Goal: Use online tool/utility: Utilize a website feature to perform a specific function

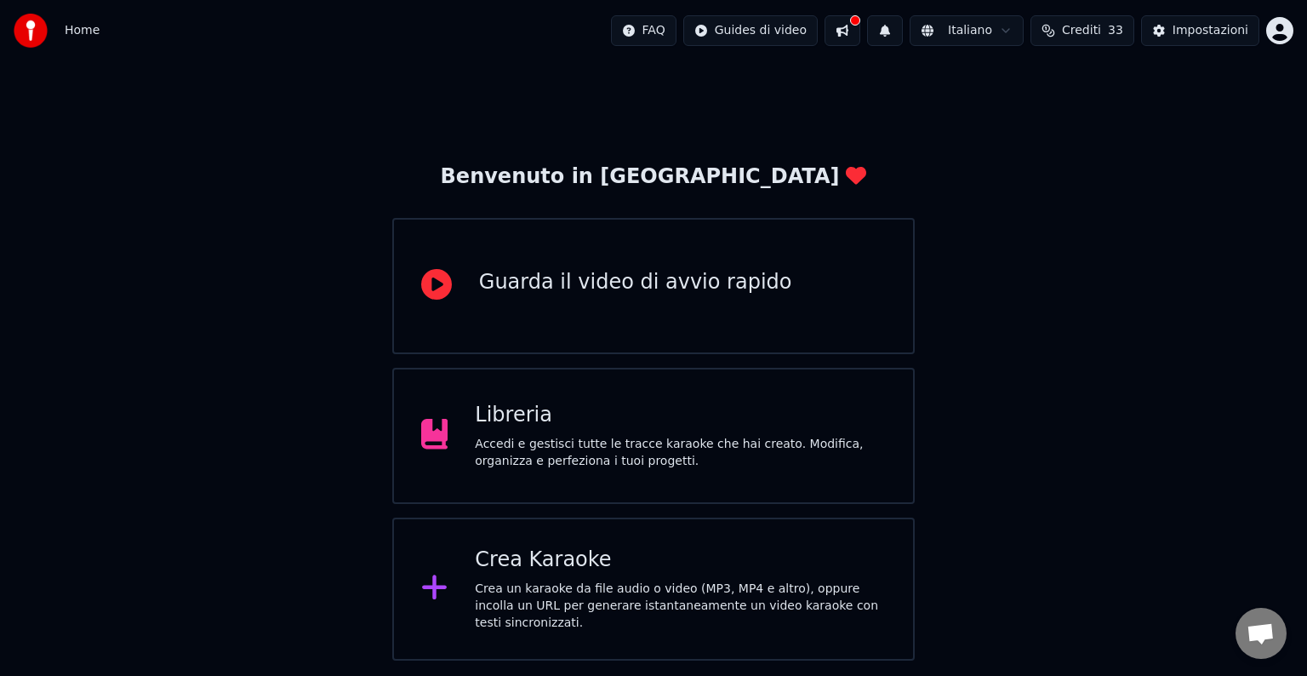
click at [711, 420] on div "Libreria" at bounding box center [680, 415] width 411 height 27
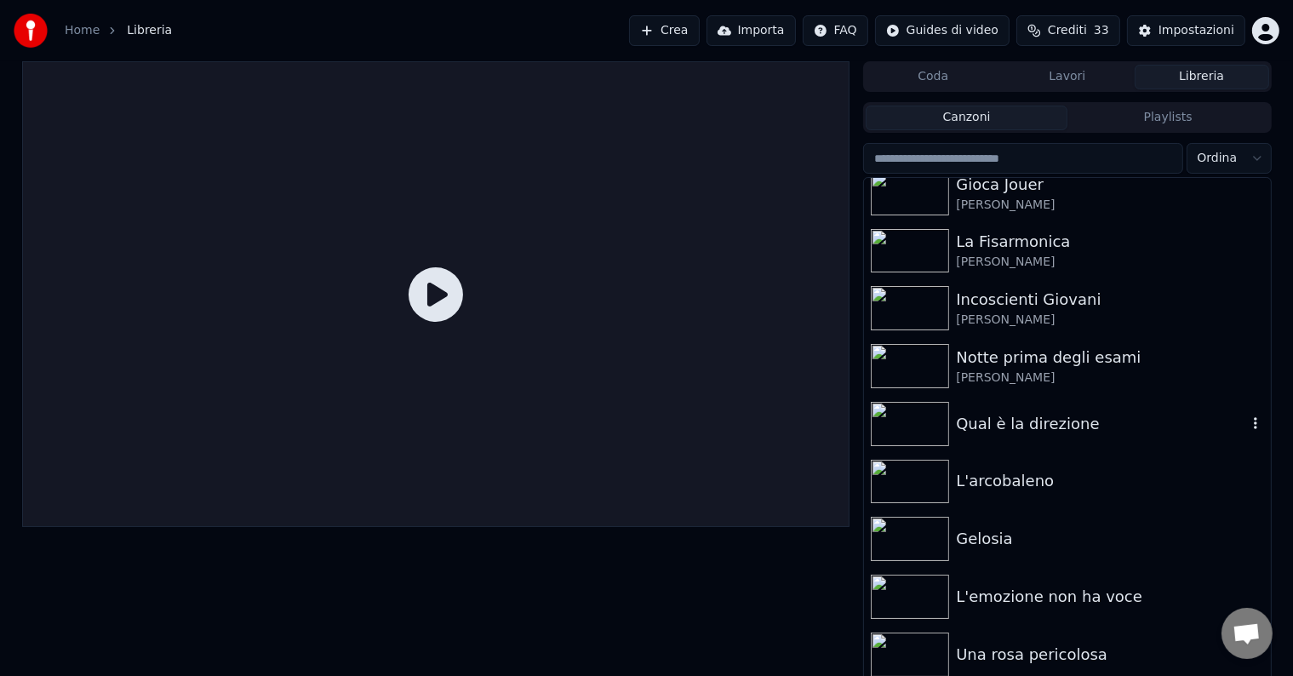
scroll to position [8, 0]
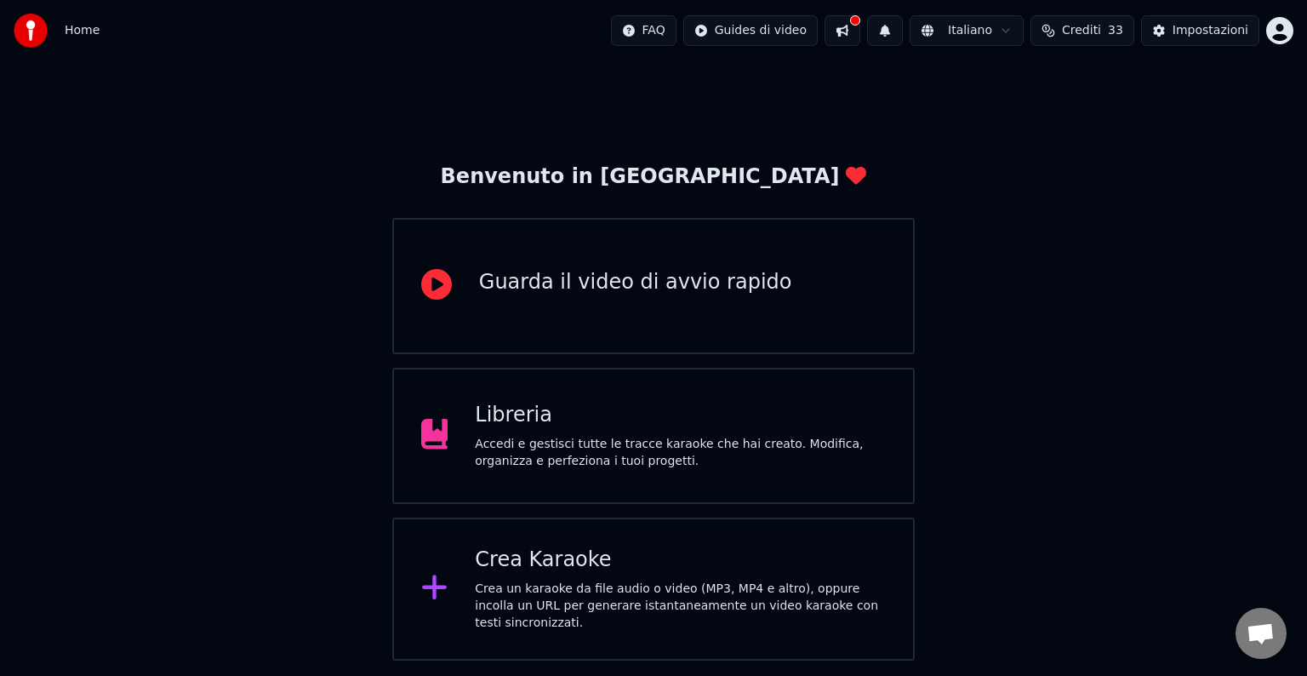
click at [682, 586] on div "Crea un karaoke da file audio o video (MP3, MP4 e altro), oppure incolla un URL…" at bounding box center [680, 605] width 411 height 51
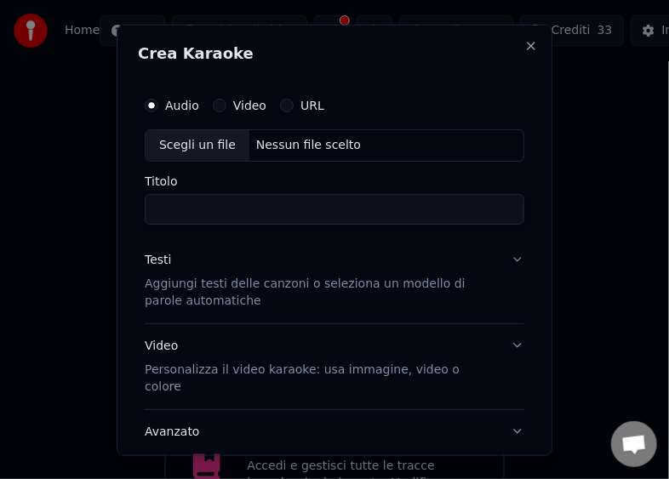
click at [163, 143] on div "Scegli un file" at bounding box center [198, 144] width 104 height 31
type input "**********"
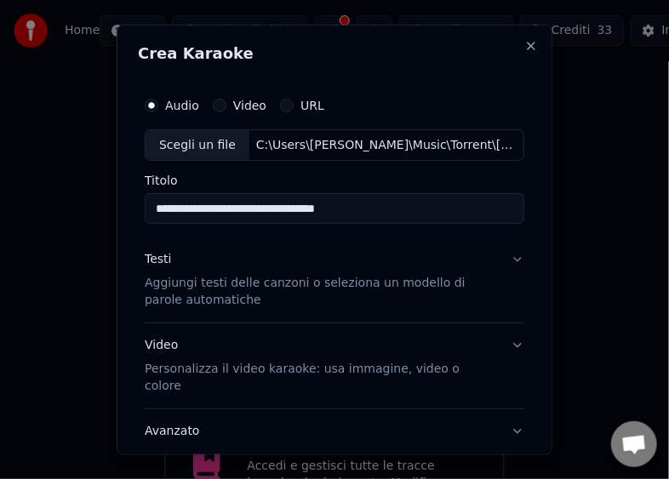
scroll to position [100, 0]
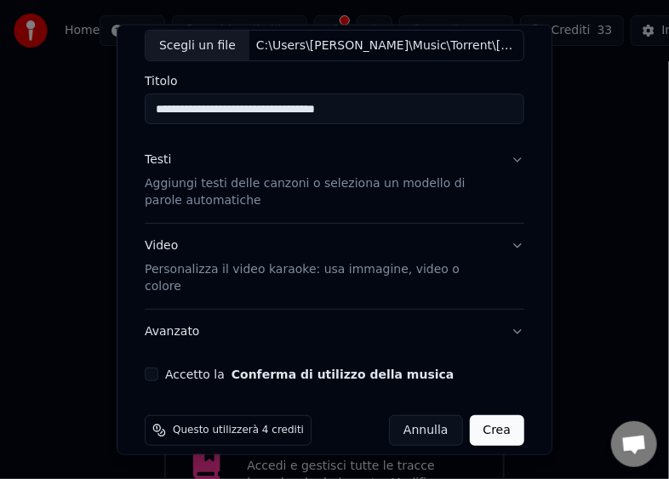
click at [151, 368] on button "Accetto la Conferma di utilizzo della musica" at bounding box center [152, 375] width 14 height 14
click at [473, 415] on button "Crea" at bounding box center [497, 430] width 54 height 31
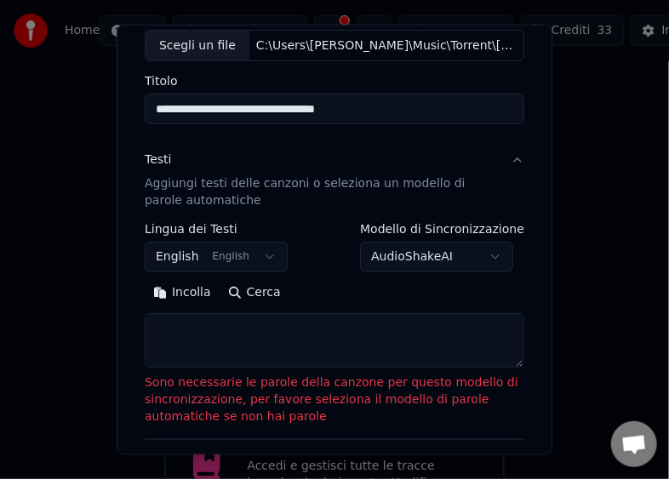
click at [161, 291] on button "Incolla" at bounding box center [182, 292] width 75 height 27
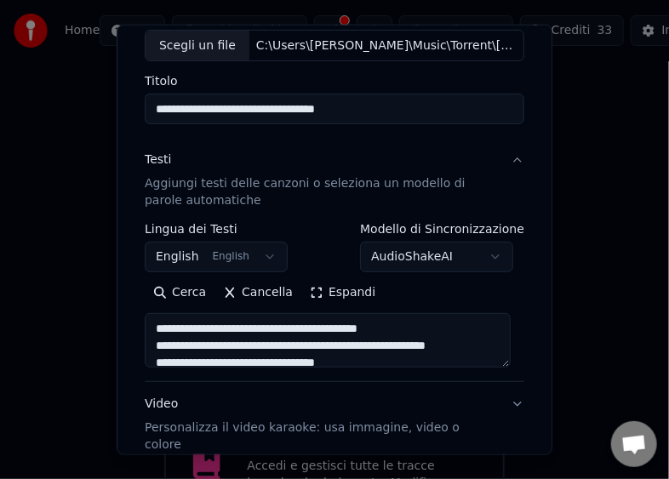
type textarea "**********"
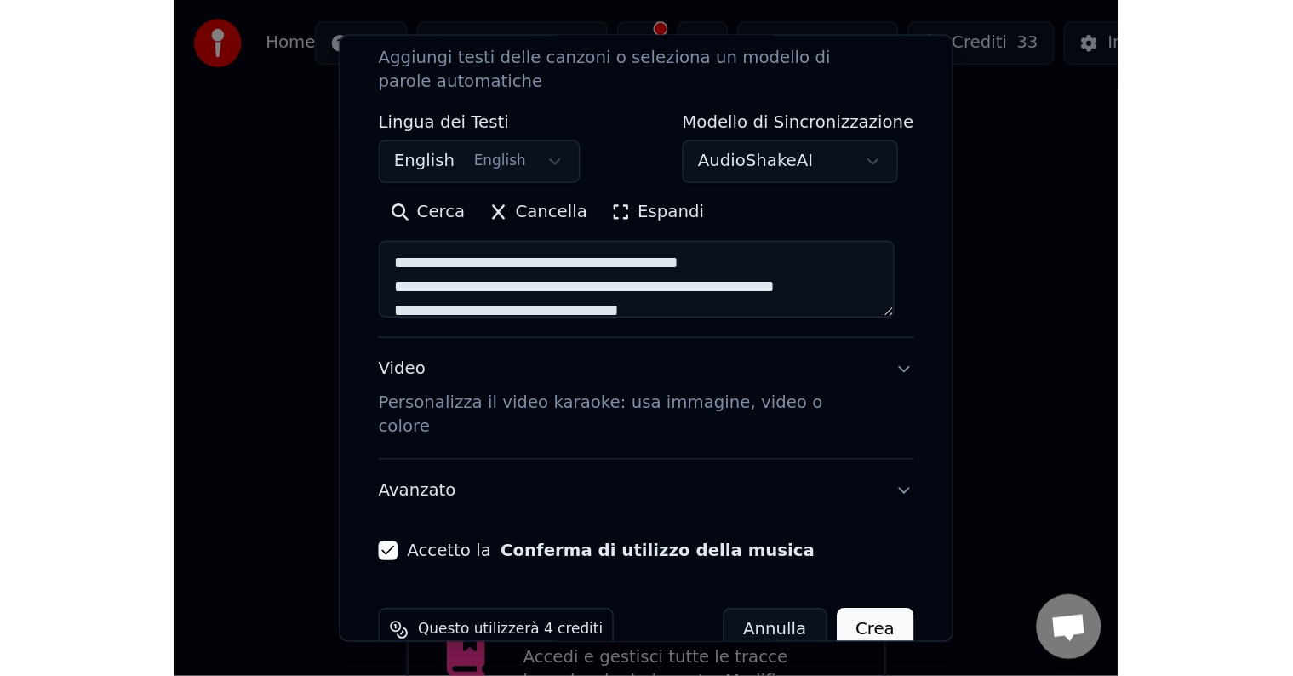
scroll to position [258, 0]
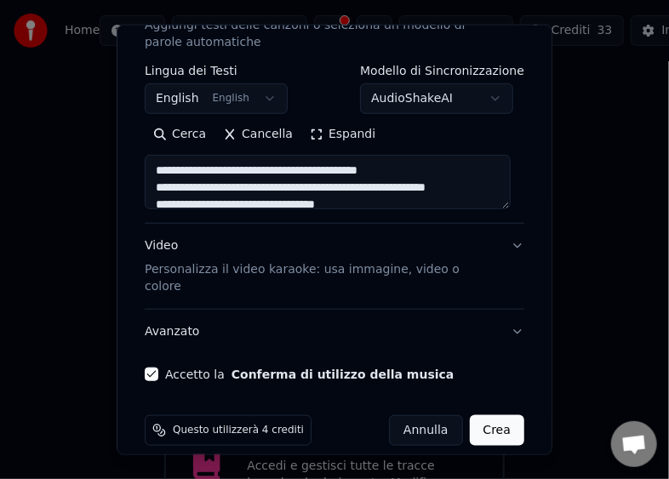
click at [483, 415] on button "Crea" at bounding box center [497, 430] width 54 height 31
select select "**"
type textarea "**********"
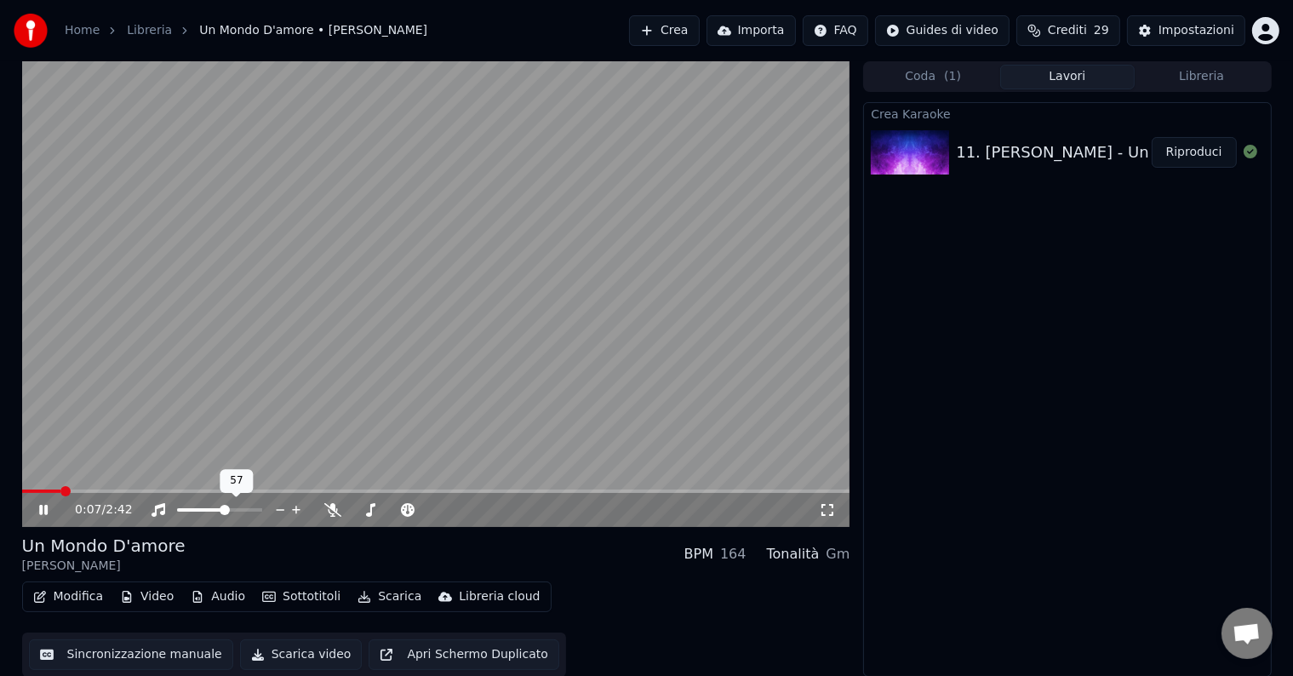
click at [226, 505] on span at bounding box center [225, 510] width 10 height 10
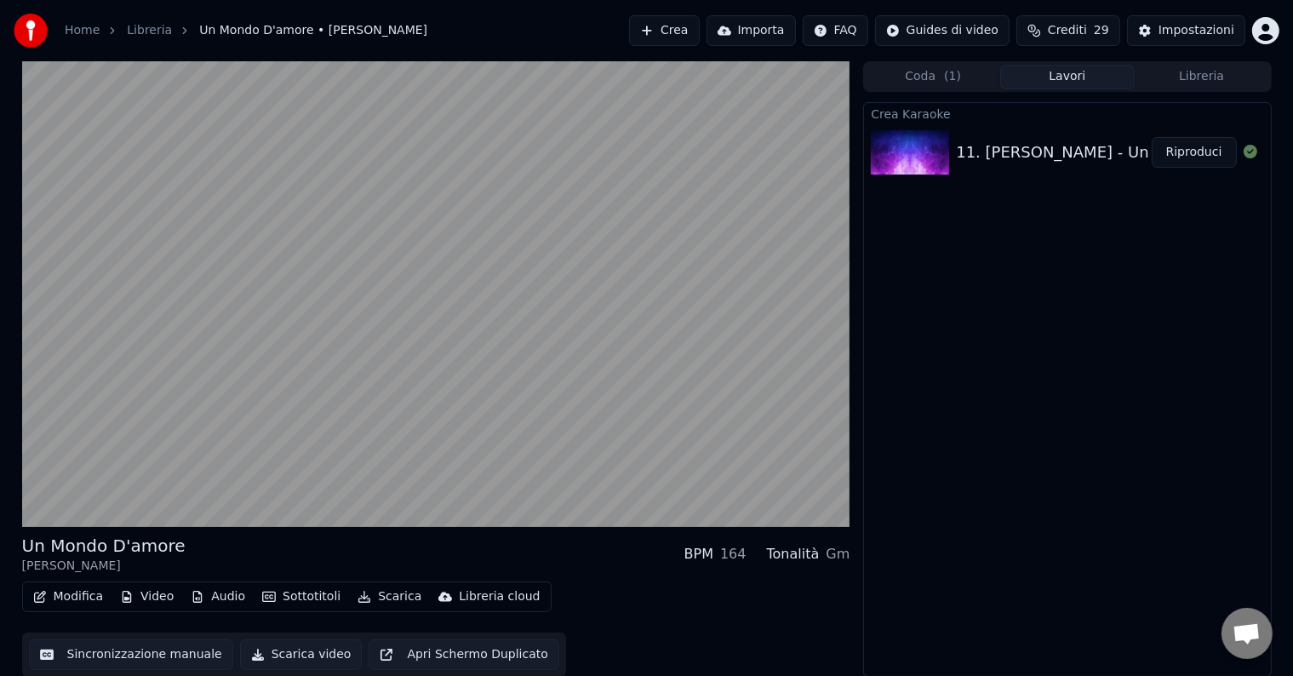
click at [283, 654] on button "Scarica video" at bounding box center [301, 654] width 123 height 31
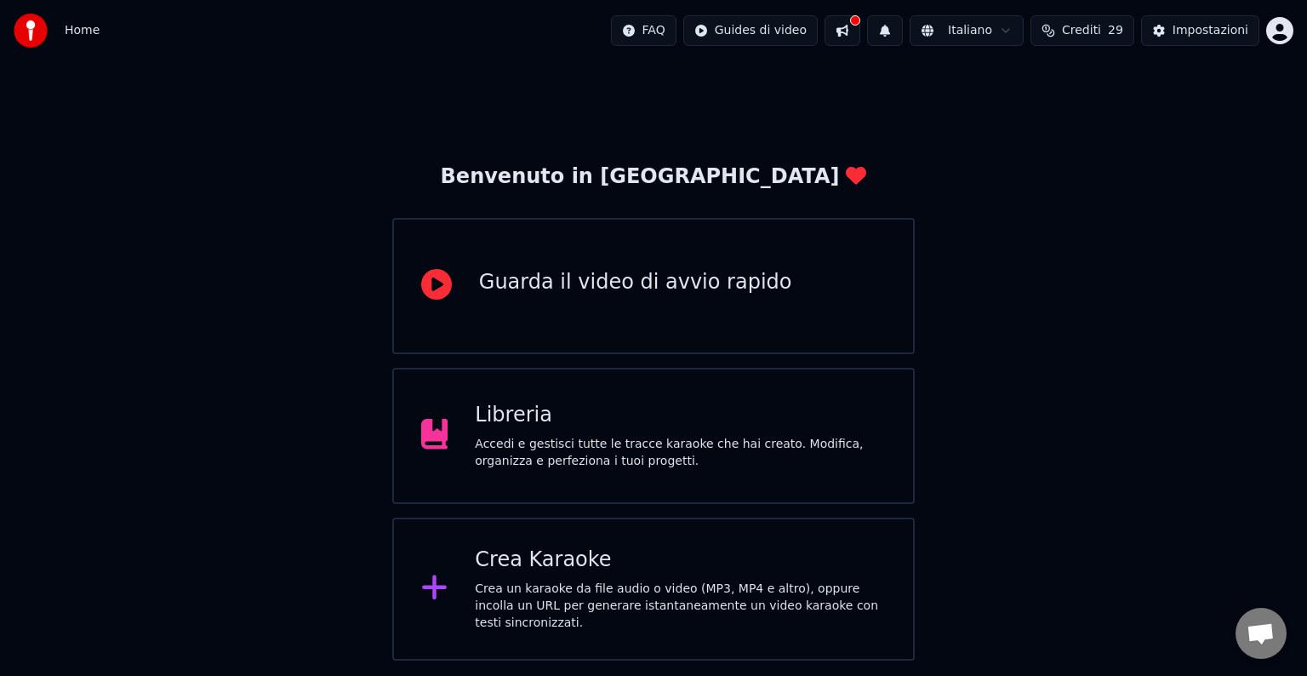
click at [627, 436] on div "Accedi e gestisci tutte le tracce karaoke che hai creato. Modifica, organizza e…" at bounding box center [680, 453] width 411 height 34
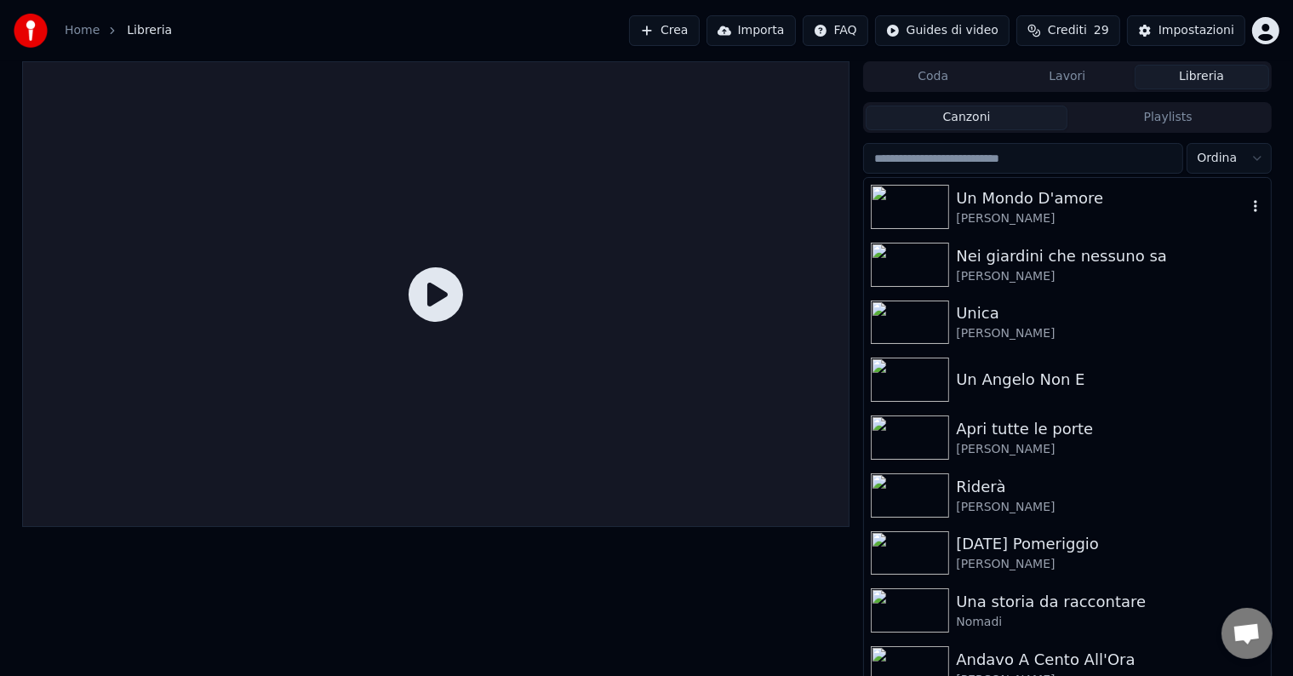
click at [1254, 203] on icon "button" at bounding box center [1255, 206] width 3 height 12
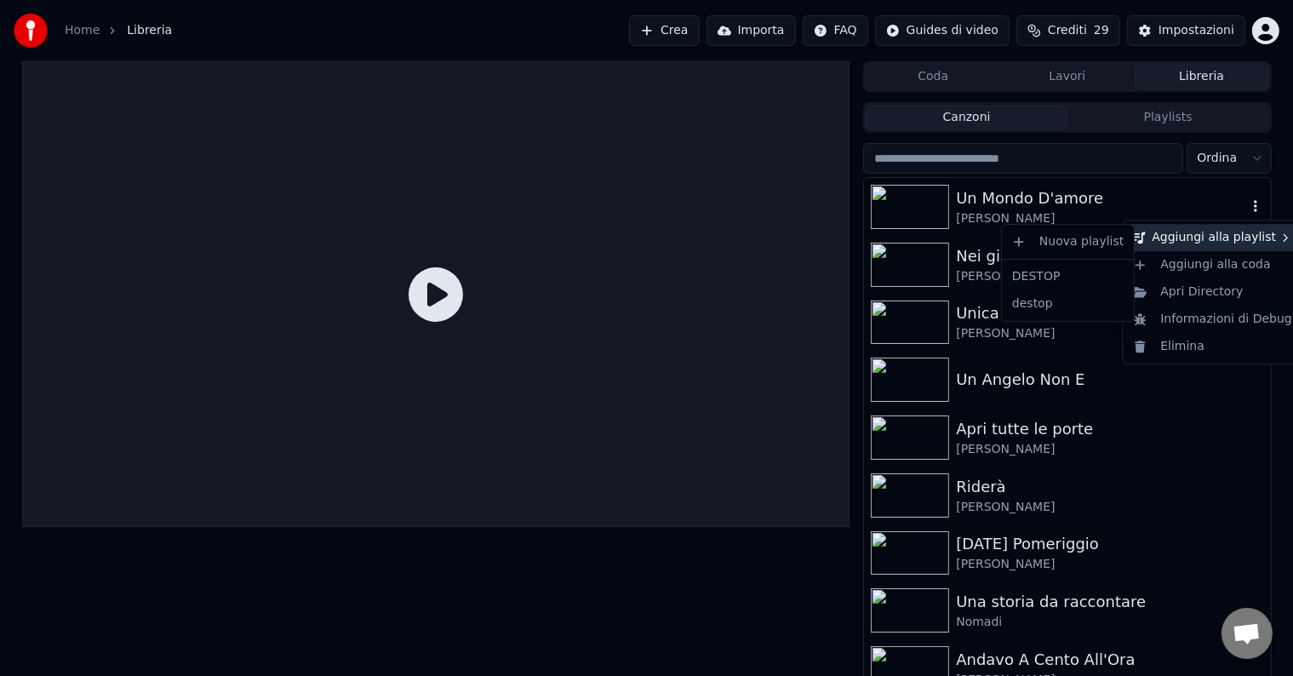
click at [1220, 234] on div "Aggiungi alla playlist" at bounding box center [1212, 237] width 173 height 27
click at [1213, 239] on div "Aggiungi alla playlist" at bounding box center [1212, 237] width 173 height 27
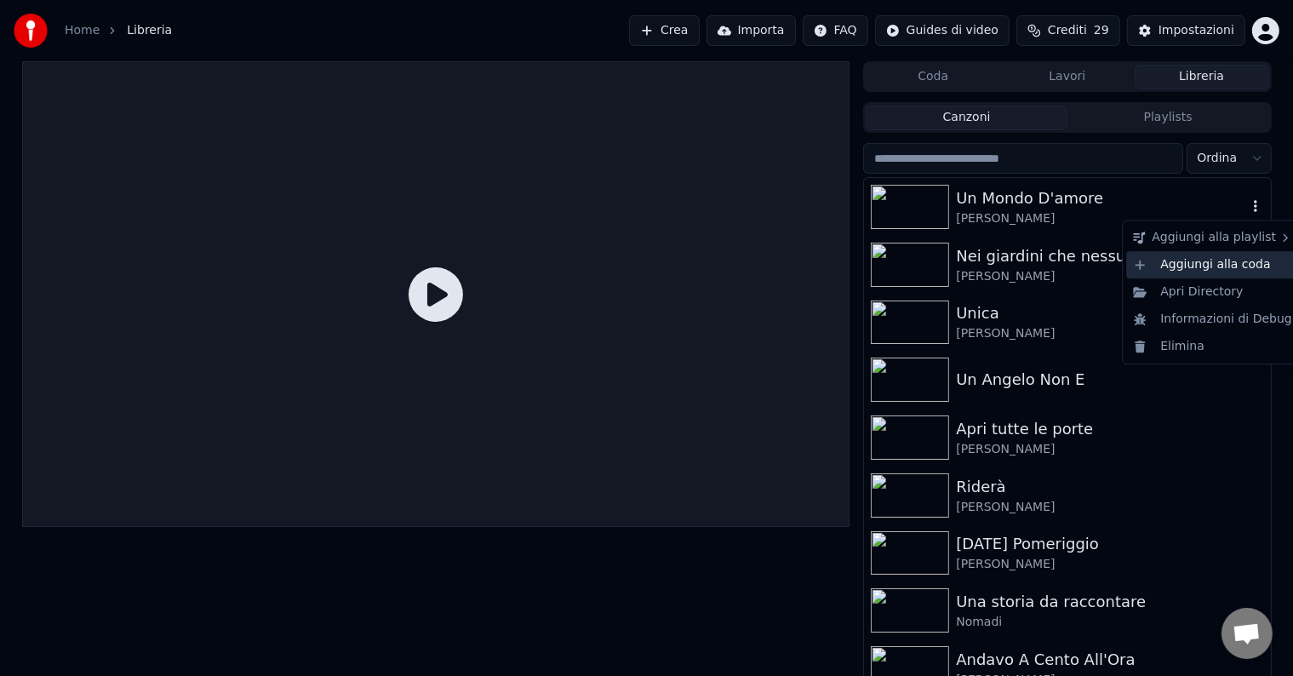
click at [1225, 263] on div "Aggiungi alla coda" at bounding box center [1212, 264] width 173 height 27
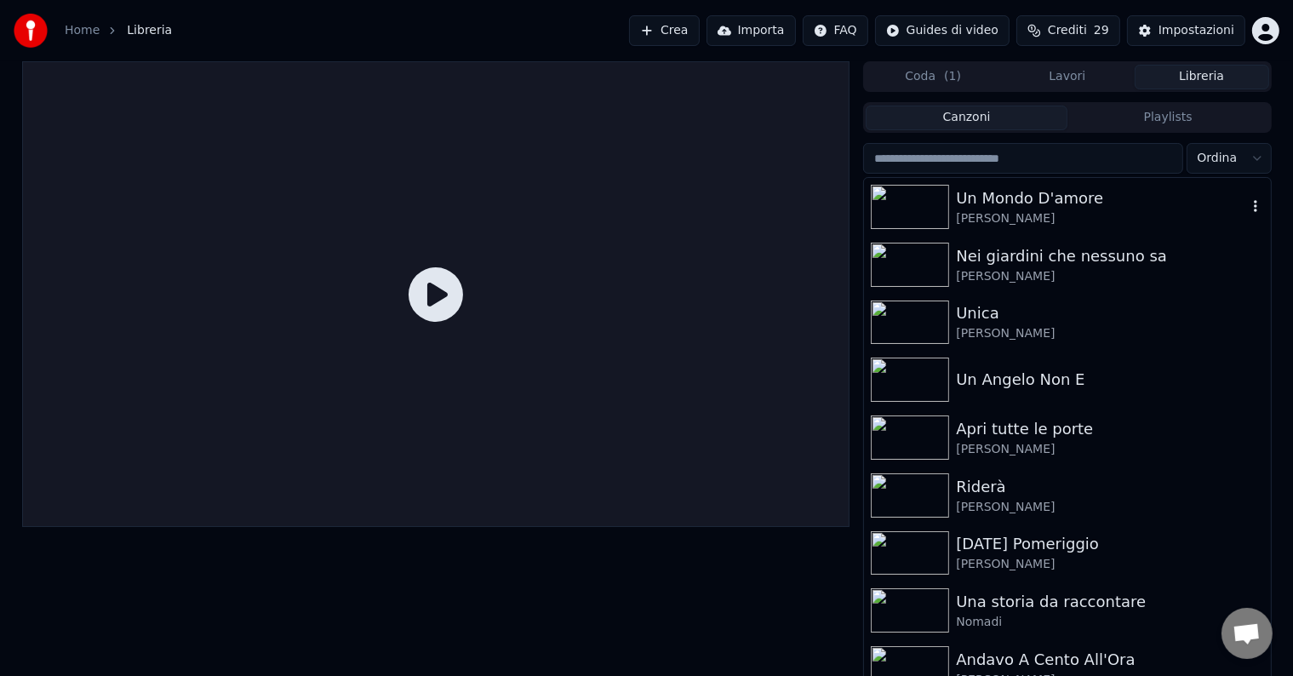
click at [1247, 205] on icon "button" at bounding box center [1255, 206] width 17 height 14
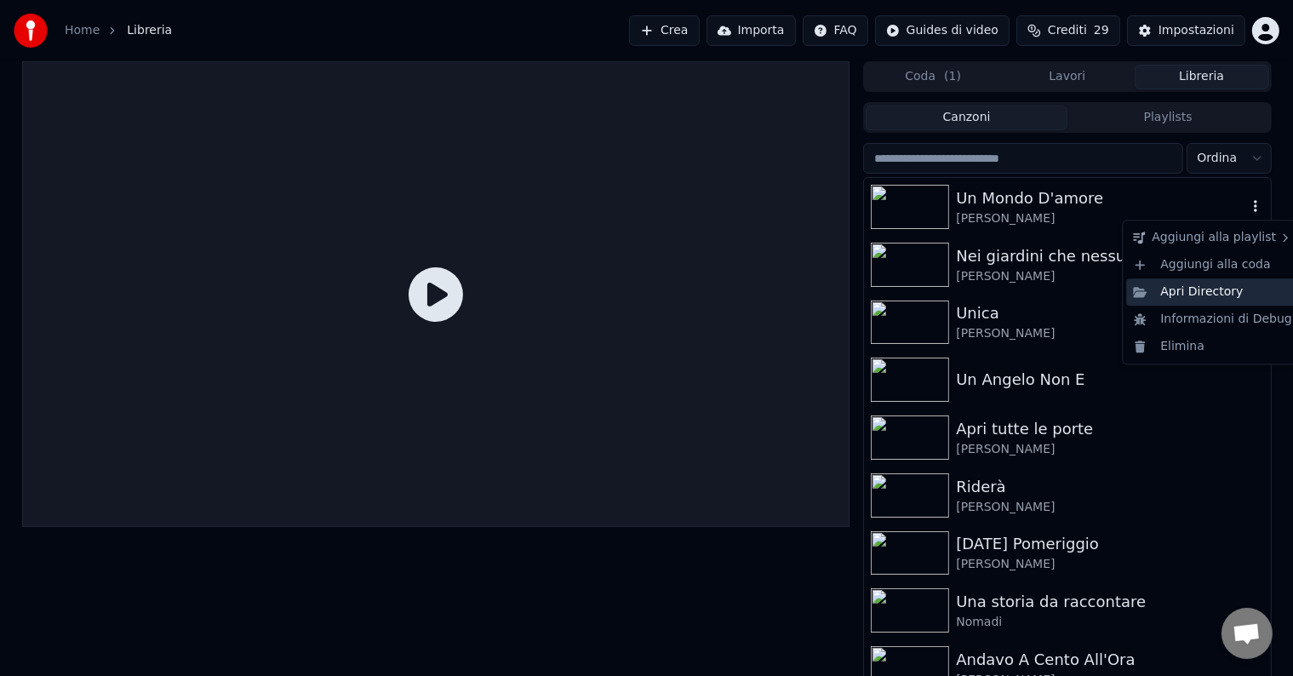
click at [1202, 288] on div "Apri Directory" at bounding box center [1212, 291] width 173 height 27
